Goal: Information Seeking & Learning: Learn about a topic

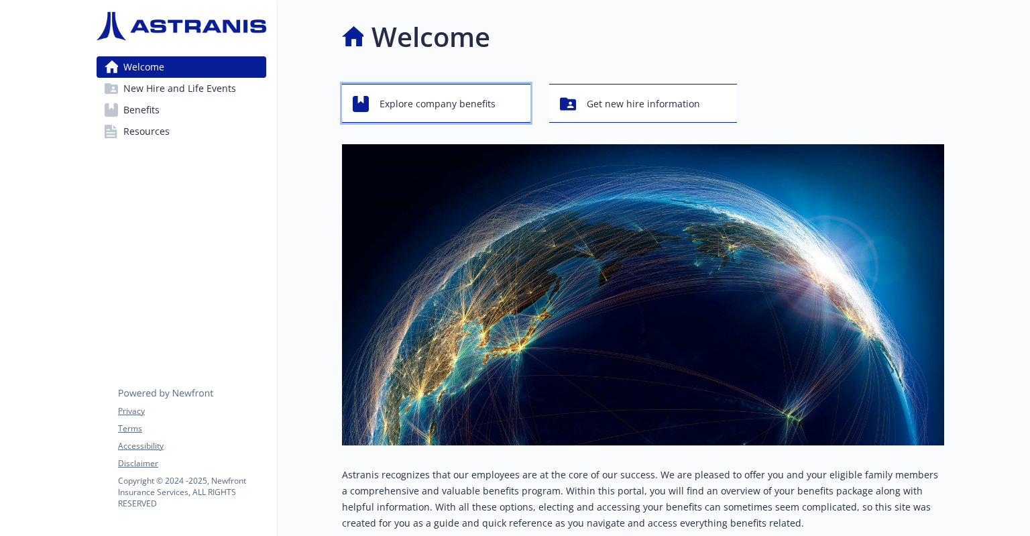
click at [447, 120] on button "Explore company benefits" at bounding box center [436, 103] width 188 height 39
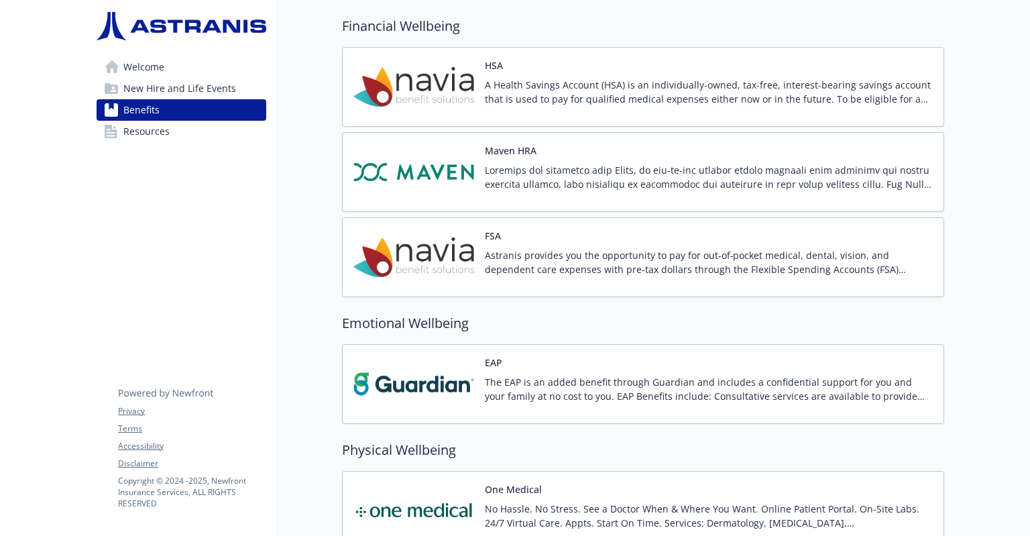
scroll to position [1160, 0]
click at [152, 147] on div "Welcome New Hire and Life Events Benefits Resources Privacy Terms Accessibility…" at bounding box center [181, 85] width 191 height 168
click at [152, 133] on span "Resources" at bounding box center [146, 131] width 46 height 21
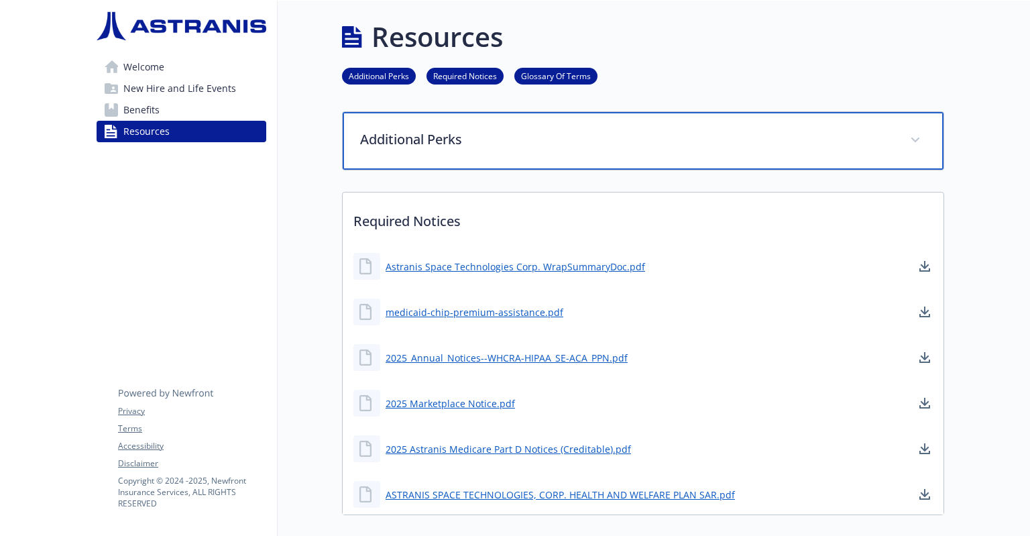
click at [450, 148] on div "Additional Perks" at bounding box center [643, 141] width 601 height 58
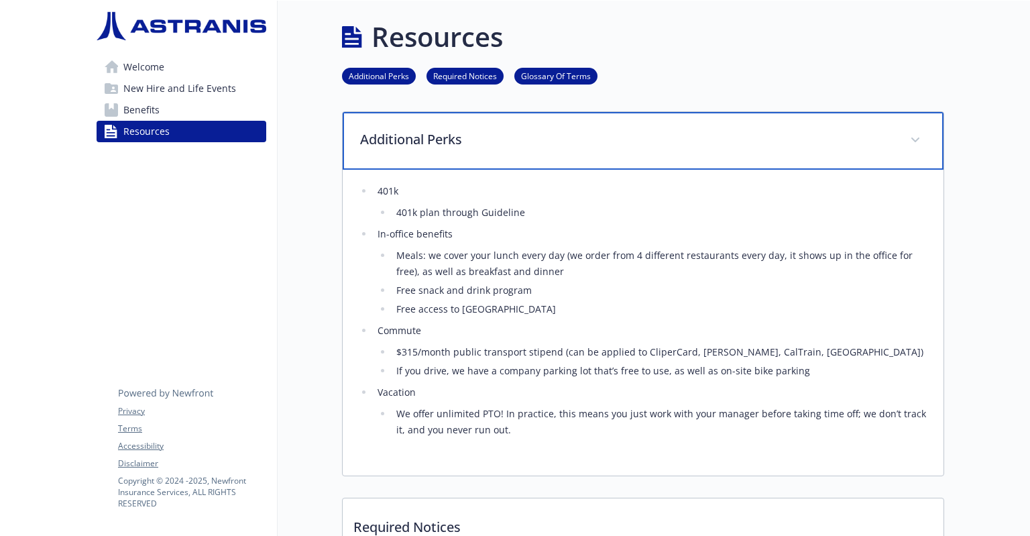
click at [453, 145] on p "Additional Perks" at bounding box center [627, 139] width 534 height 20
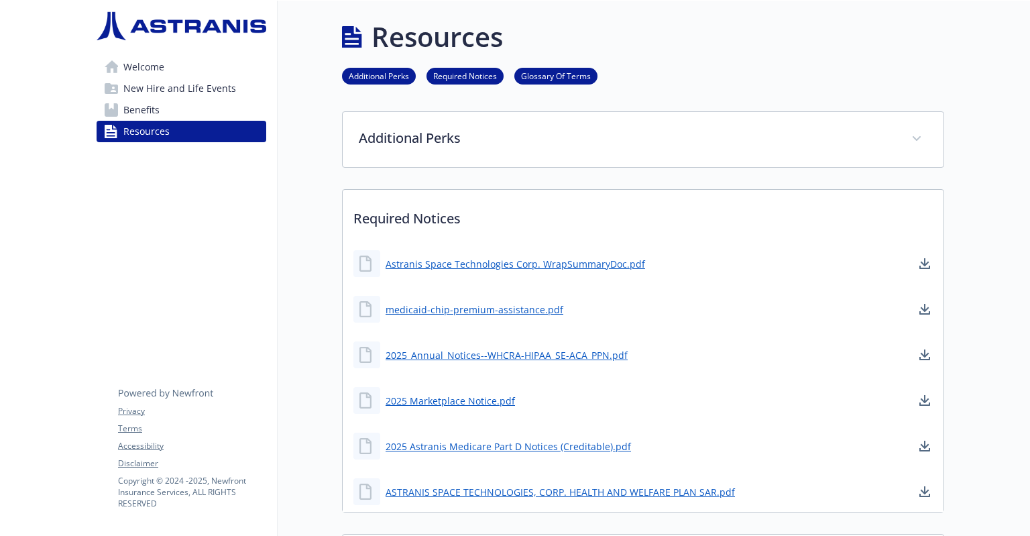
click at [160, 112] on link "Benefits" at bounding box center [182, 109] width 170 height 21
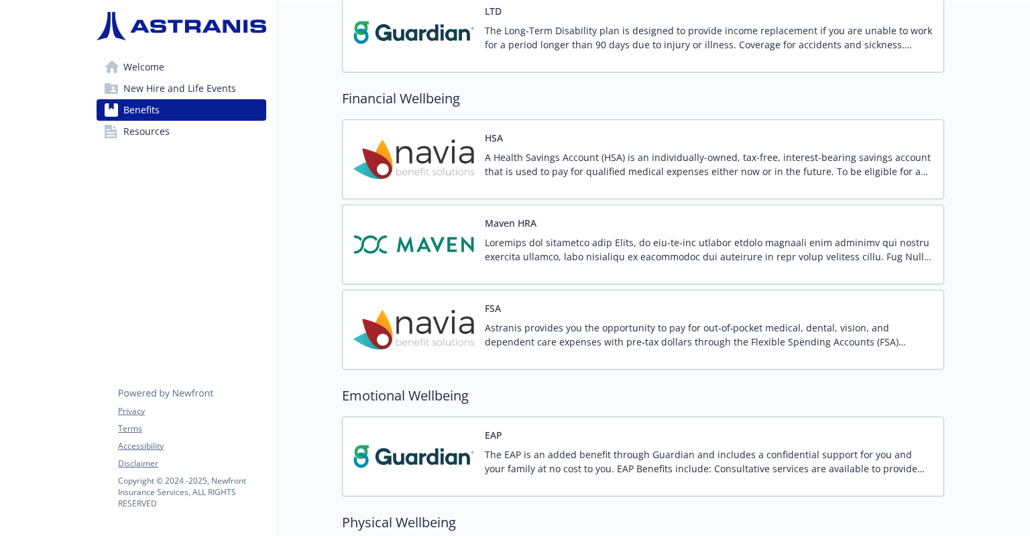
drag, startPoint x: 394, startPoint y: 196, endPoint x: 408, endPoint y: 134, distance: 63.9
click at [408, 134] on div "HSA A Health Savings Account (HSA) is an individually-owned, tax-free, interest…" at bounding box center [643, 244] width 602 height 250
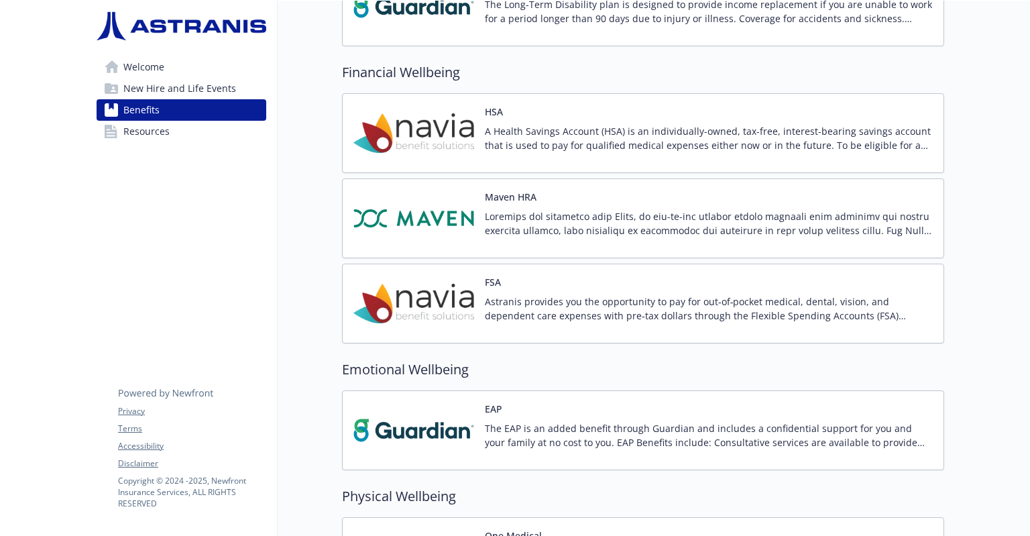
scroll to position [1121, 0]
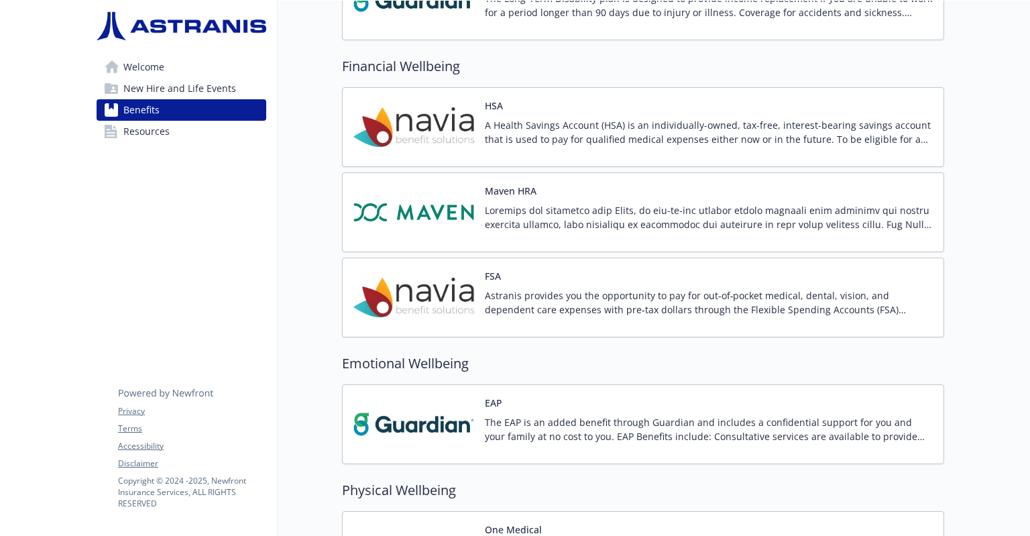
click at [414, 420] on img at bounding box center [413, 424] width 121 height 57
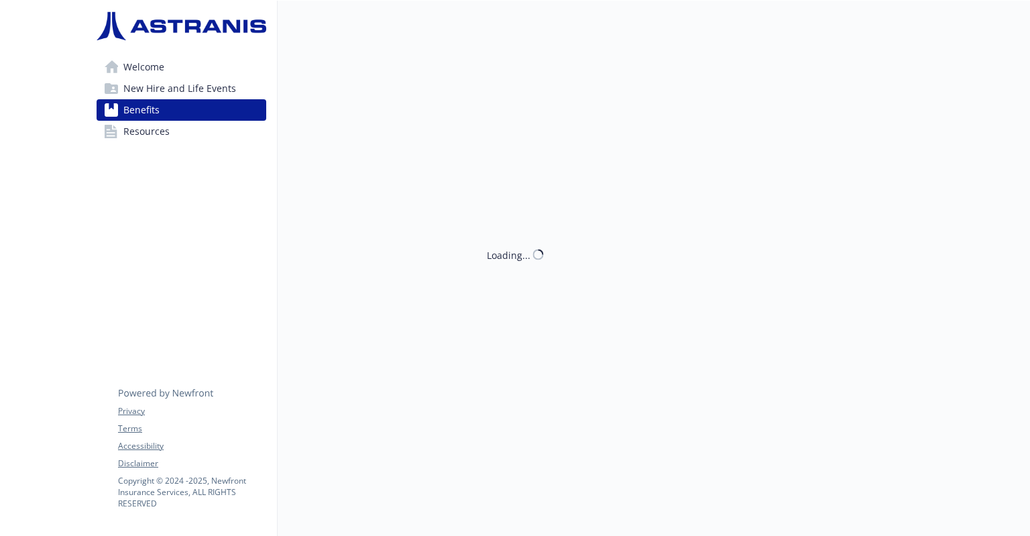
scroll to position [1121, 0]
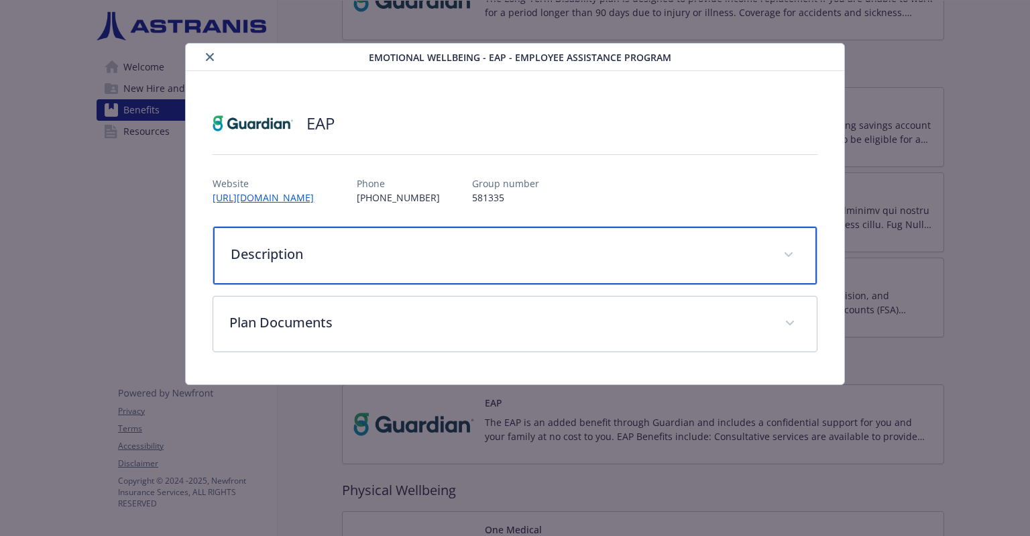
click at [359, 278] on div "Description" at bounding box center [514, 256] width 603 height 58
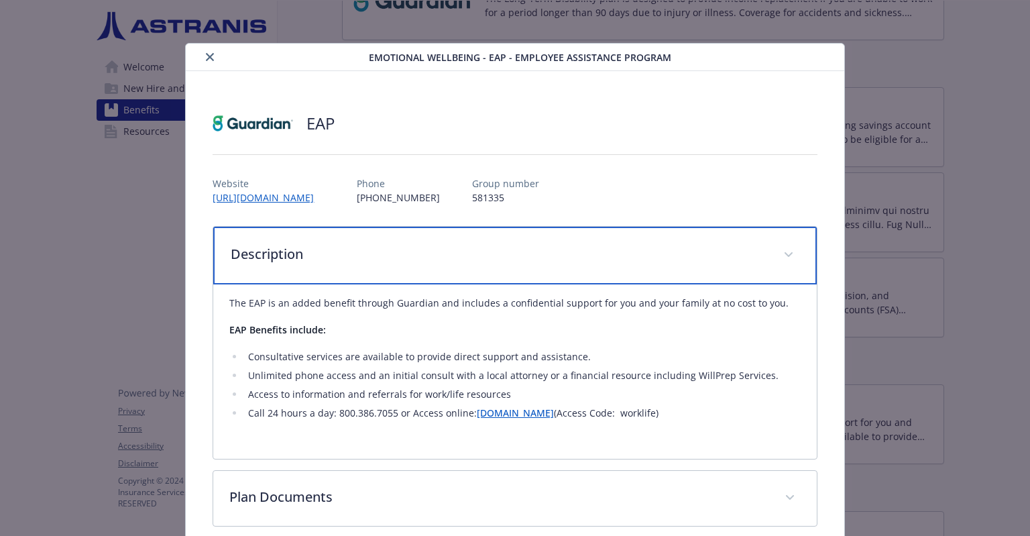
scroll to position [64, 0]
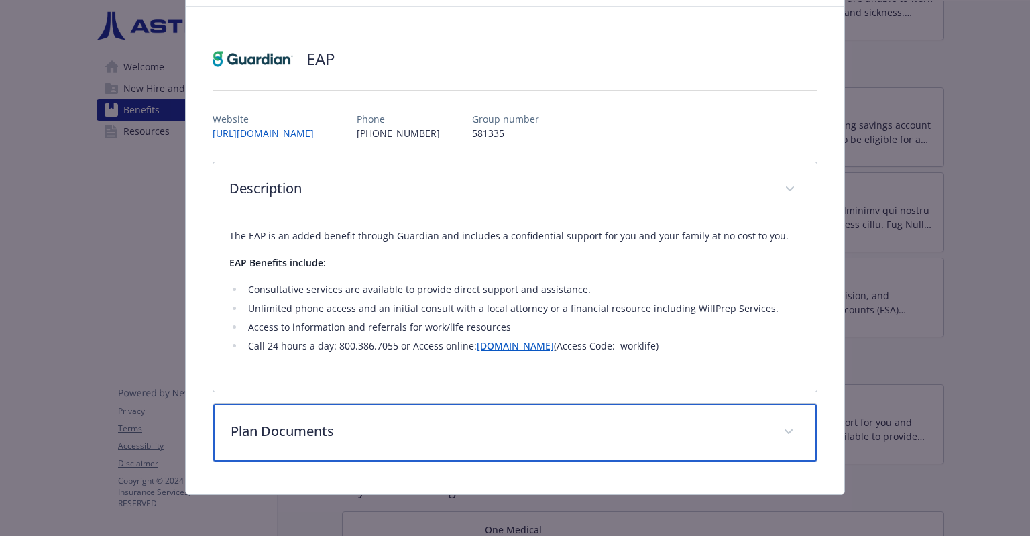
click at [394, 424] on p "Plan Documents" at bounding box center [499, 431] width 536 height 20
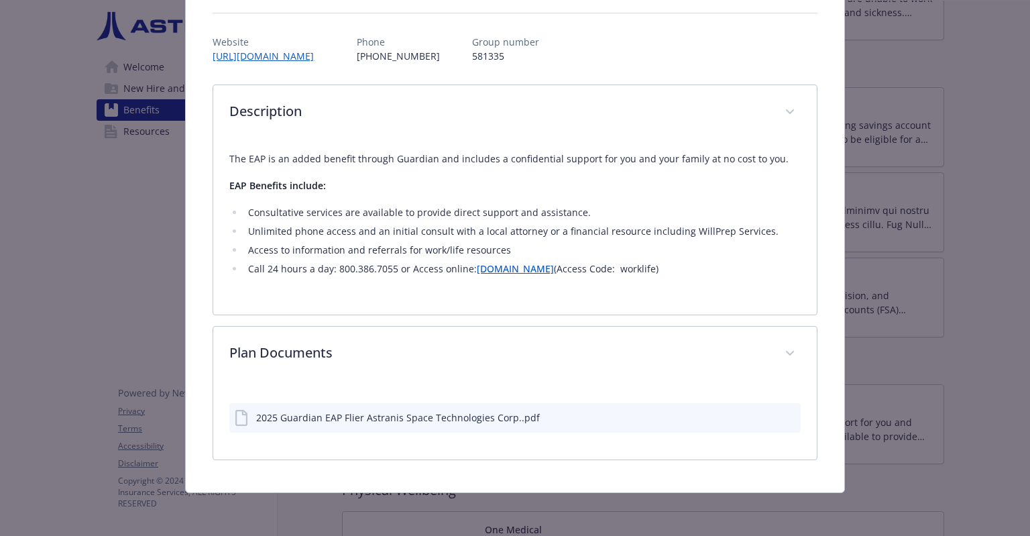
click at [394, 424] on div "2025 Guardian EAP Flier Astranis Space Technologies Corp..pdf" at bounding box center [398, 417] width 284 height 14
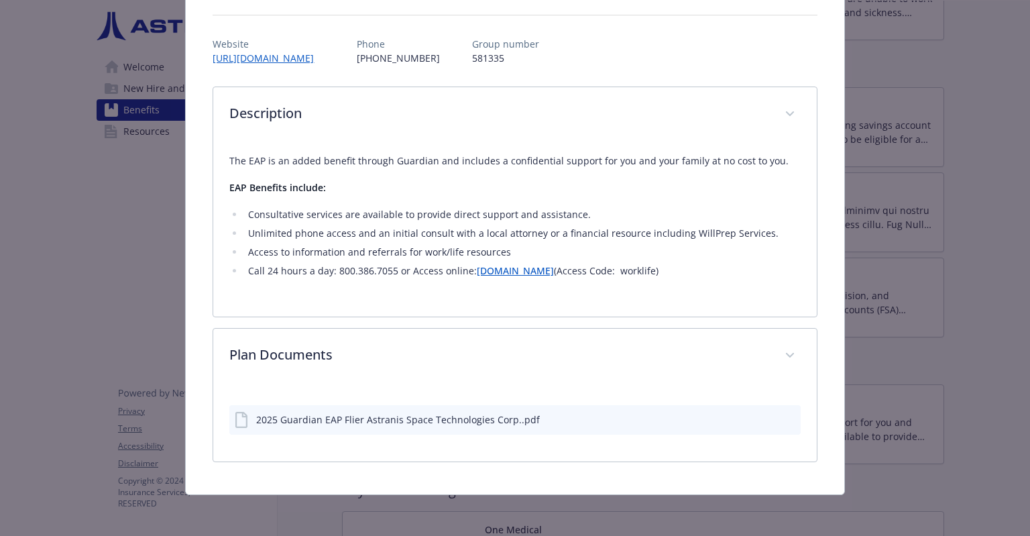
click at [782, 421] on icon "preview file" at bounding box center [788, 418] width 12 height 9
